Goal: Transaction & Acquisition: Purchase product/service

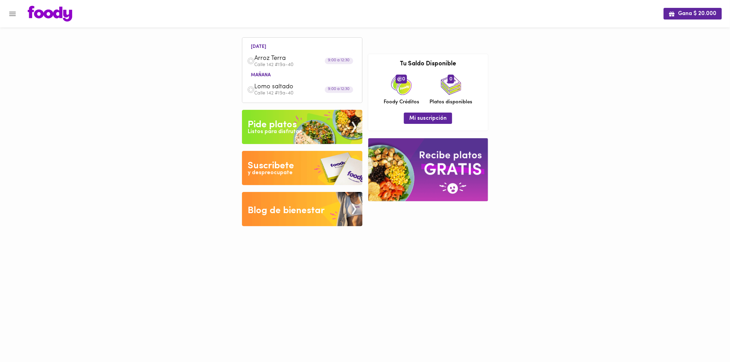
click at [286, 129] on div "Listos para disfrutar" at bounding box center [274, 132] width 53 height 8
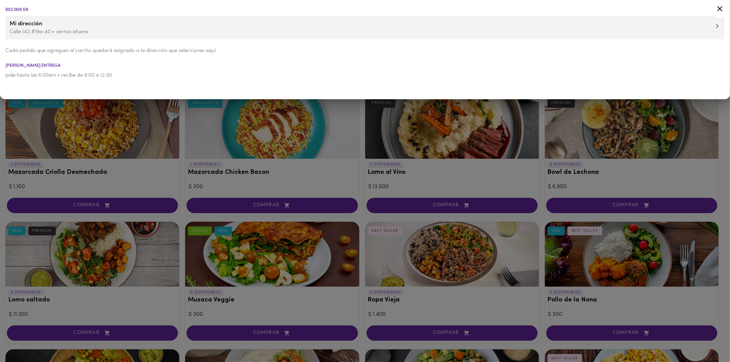
click at [224, 137] on div at bounding box center [365, 181] width 730 height 362
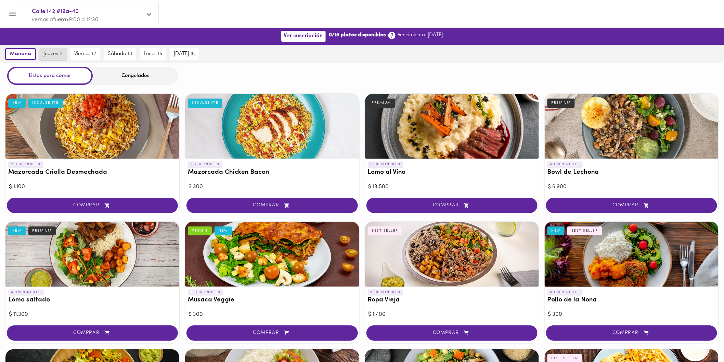
click at [43, 59] on button "jueves 11" at bounding box center [52, 54] width 27 height 12
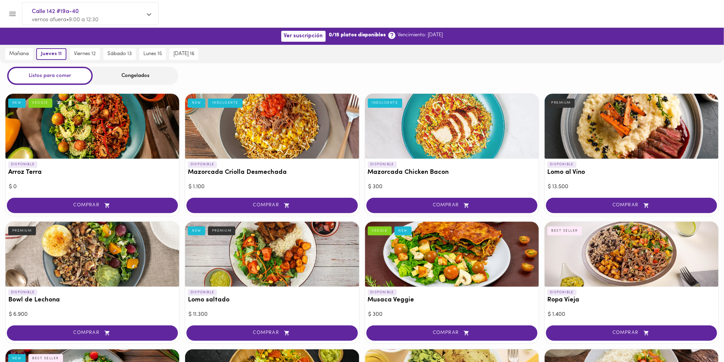
click at [12, 14] on icon "Menu" at bounding box center [12, 14] width 7 height 4
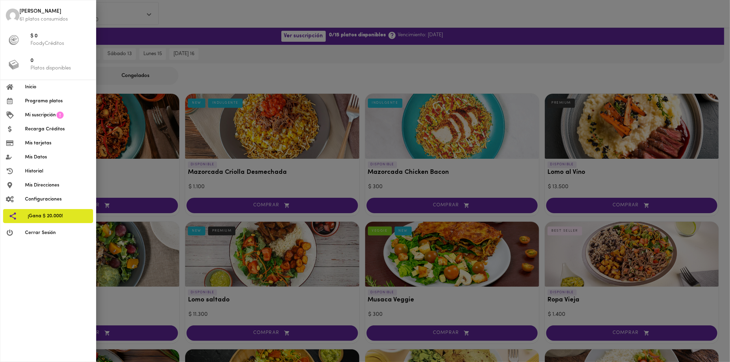
click at [112, 25] on div at bounding box center [365, 181] width 730 height 362
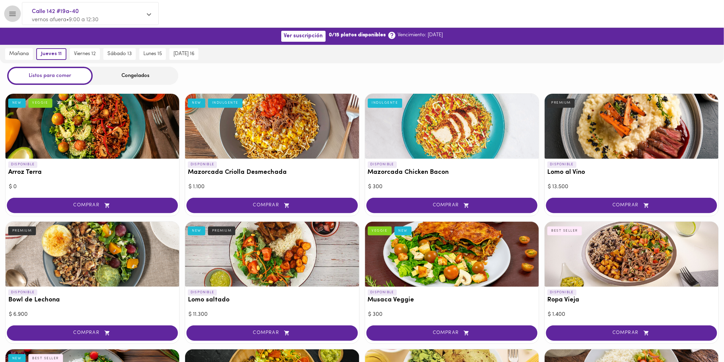
click at [14, 13] on icon "Menu" at bounding box center [12, 14] width 9 height 9
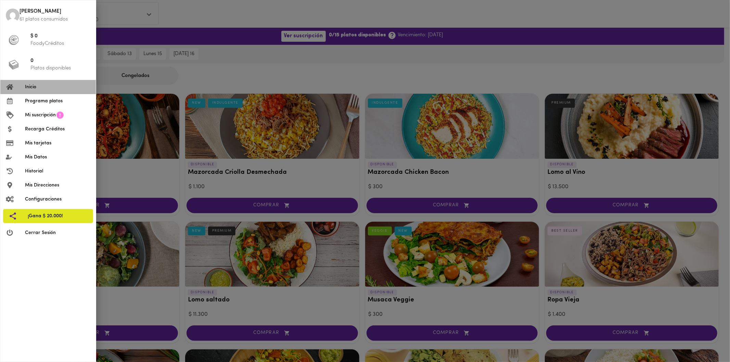
click at [42, 86] on span "Inicio" at bounding box center [57, 87] width 65 height 7
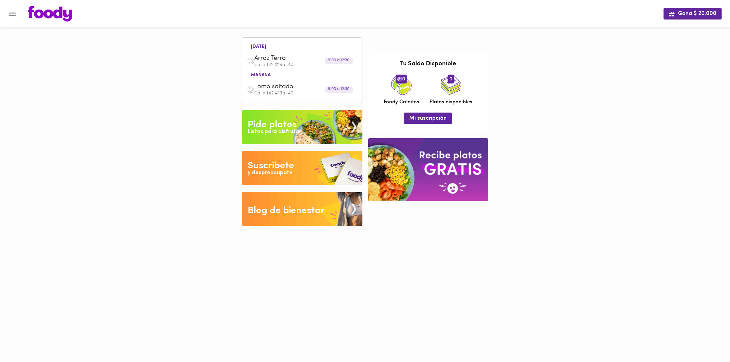
click at [281, 127] on div "Pide platos" at bounding box center [272, 125] width 49 height 14
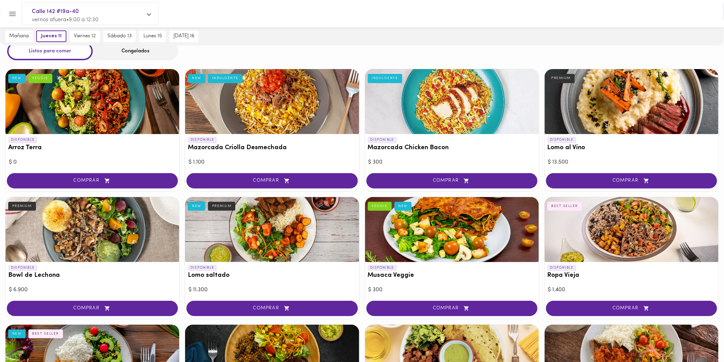
scroll to position [38, 0]
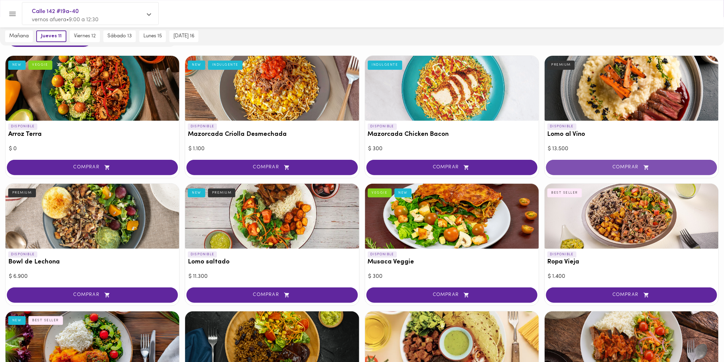
click at [599, 167] on span "COMPRAR" at bounding box center [632, 168] width 154 height 6
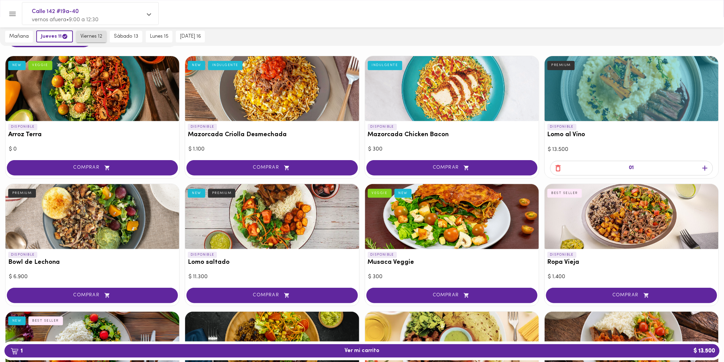
click at [91, 34] on span "viernes 12" at bounding box center [91, 37] width 22 height 6
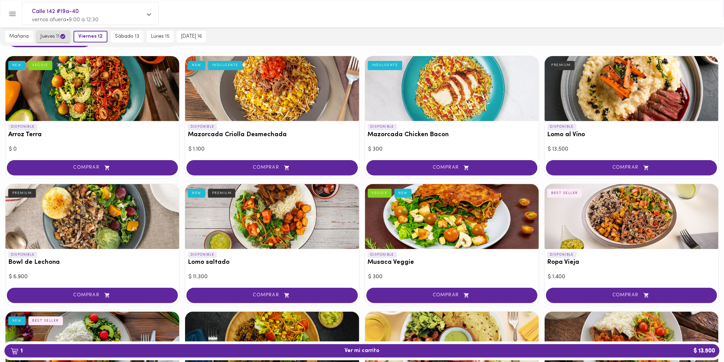
click at [53, 35] on span "jueves 11" at bounding box center [53, 36] width 26 height 7
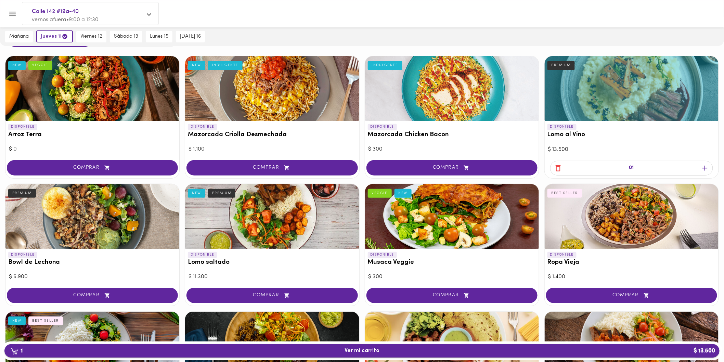
click at [364, 353] on span "1 Ver mi carrito $ 13.500" at bounding box center [362, 351] width 35 height 7
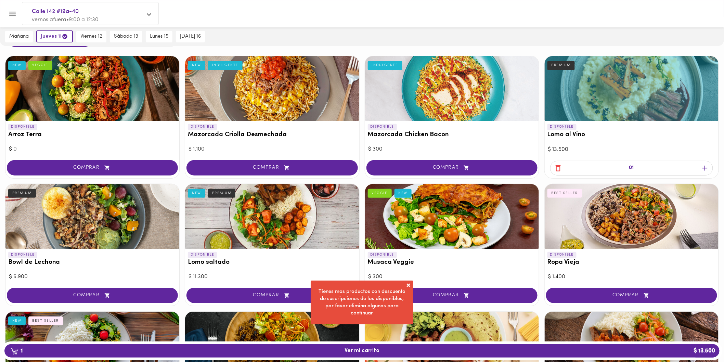
click at [558, 171] on div "01" at bounding box center [631, 168] width 163 height 15
click at [558, 166] on icon "button" at bounding box center [558, 168] width 9 height 9
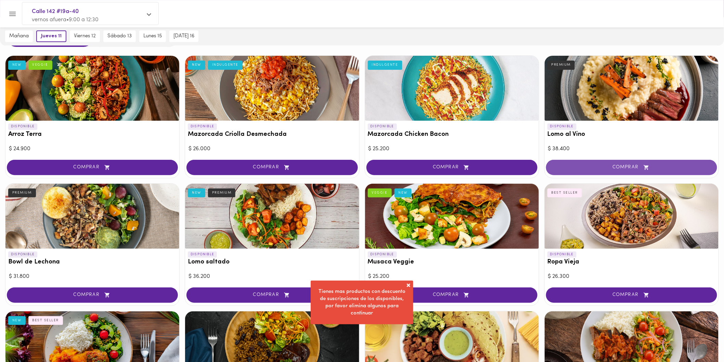
click at [596, 169] on span "COMPRAR" at bounding box center [632, 168] width 154 height 6
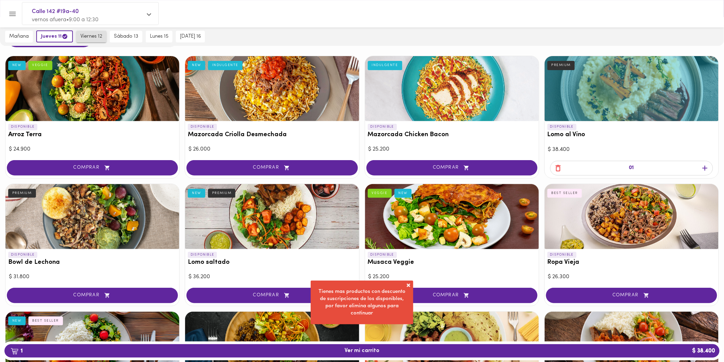
click at [101, 34] on span "viernes 12" at bounding box center [91, 37] width 22 height 6
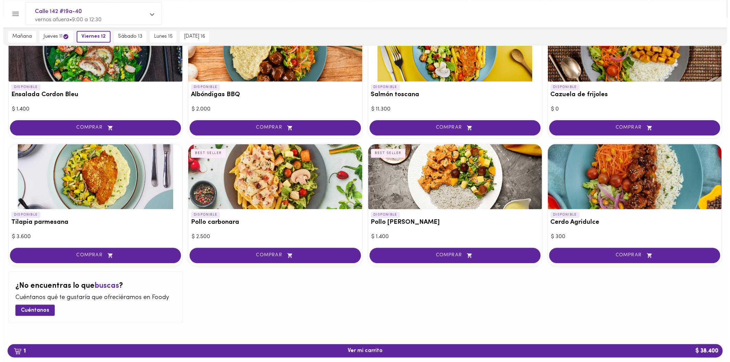
scroll to position [474, 0]
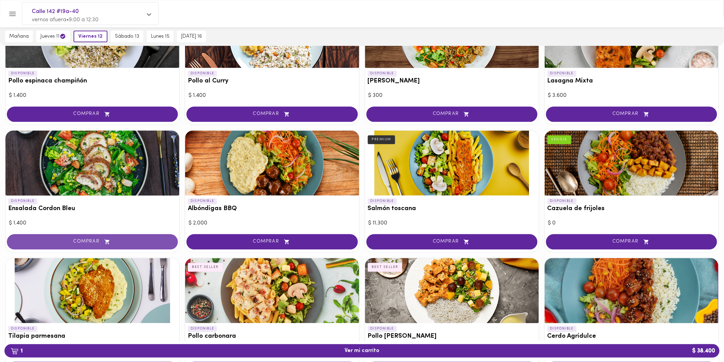
click at [103, 240] on icon "button" at bounding box center [107, 242] width 9 height 6
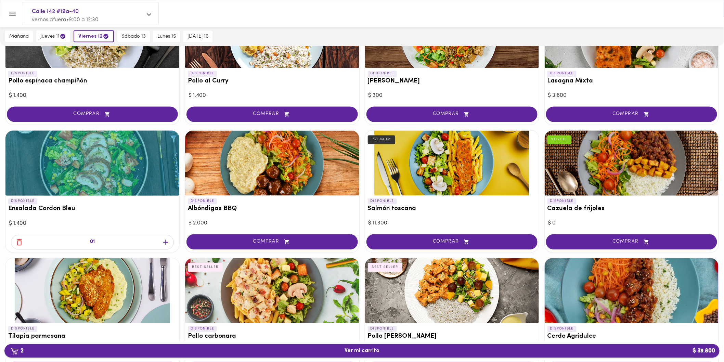
click at [206, 348] on span "2 Ver mi carrito $ 39.800" at bounding box center [362, 351] width 704 height 7
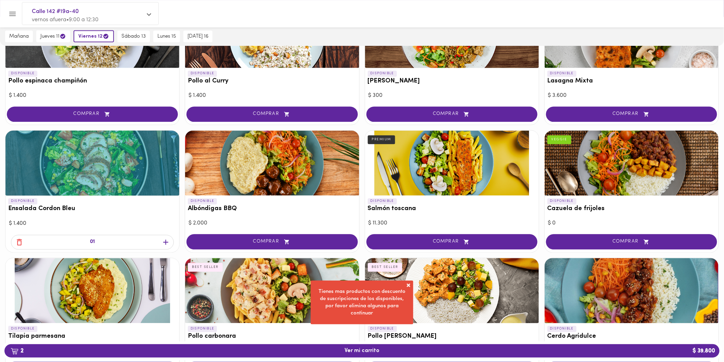
click at [16, 240] on icon "button" at bounding box center [19, 242] width 9 height 9
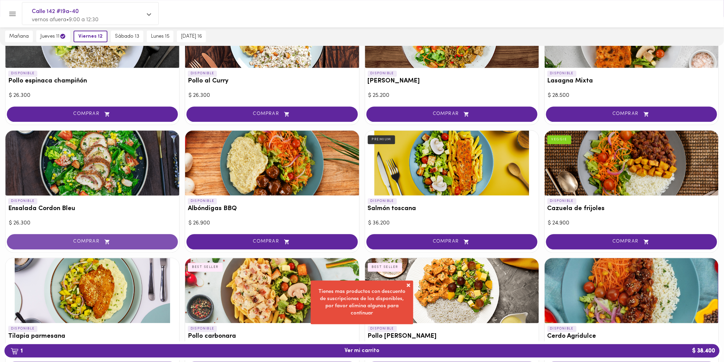
click at [84, 239] on span "COMPRAR" at bounding box center [92, 242] width 154 height 6
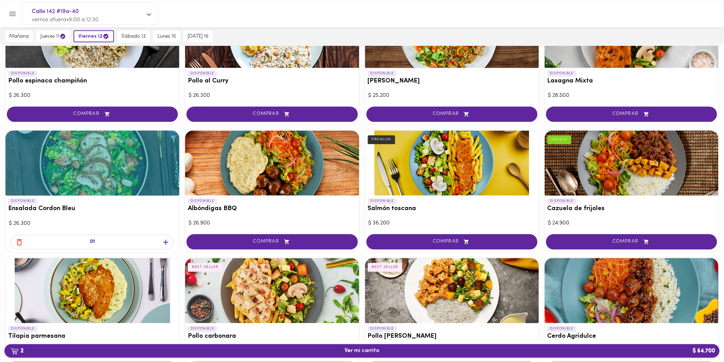
click at [356, 349] on span "2 Ver mi carrito $ 64.700" at bounding box center [362, 351] width 35 height 7
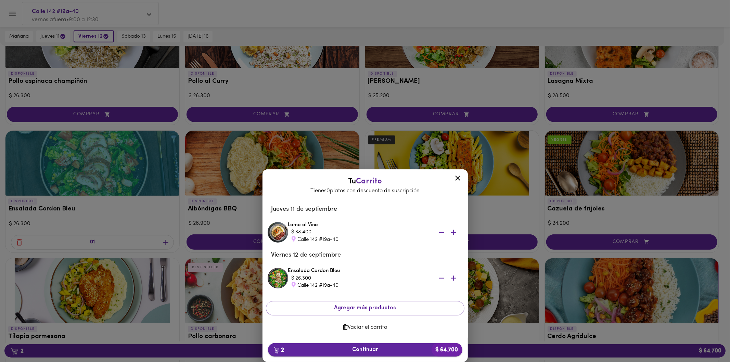
click at [367, 349] on span "2 Continuar $ 64.700" at bounding box center [364, 350] width 183 height 7
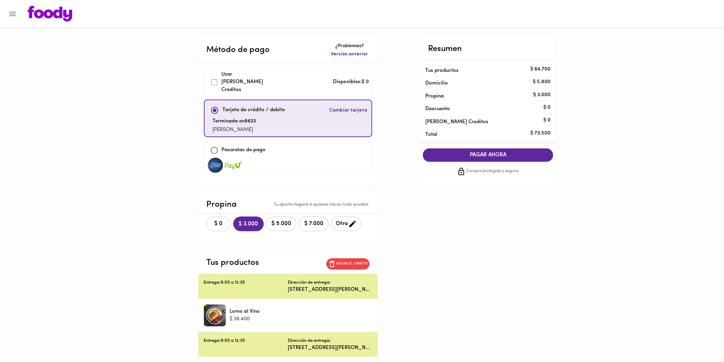
click at [480, 155] on span "PAGAR AHORA" at bounding box center [488, 155] width 117 height 7
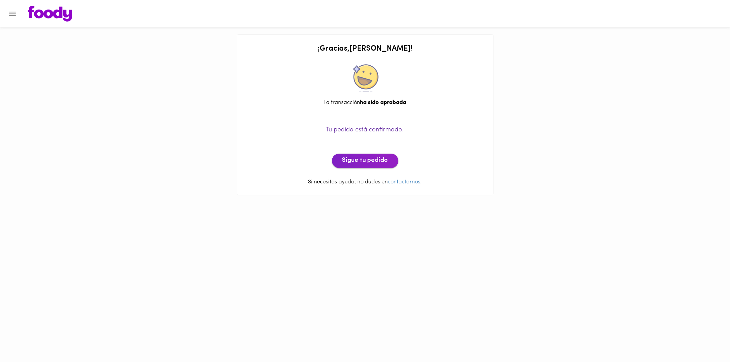
click at [367, 161] on span "Sigue tu pedido" at bounding box center [365, 161] width 46 height 8
